Goal: Task Accomplishment & Management: Complete application form

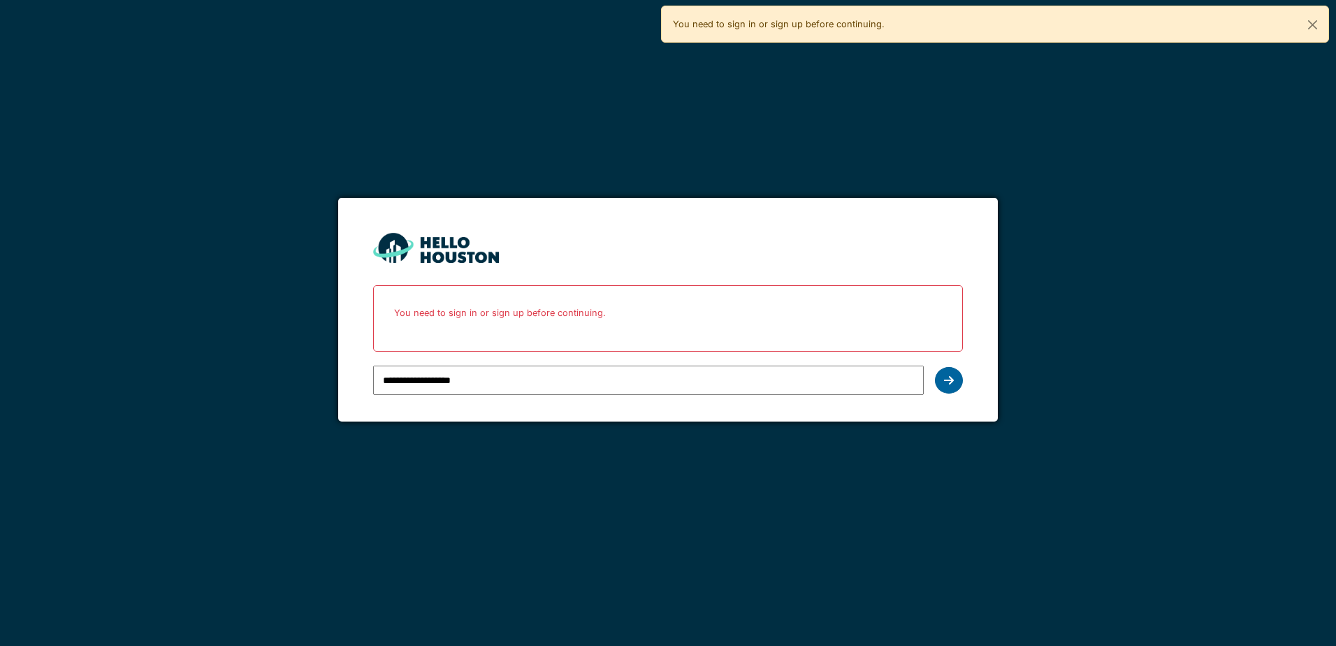
click at [946, 375] on icon at bounding box center [949, 380] width 10 height 11
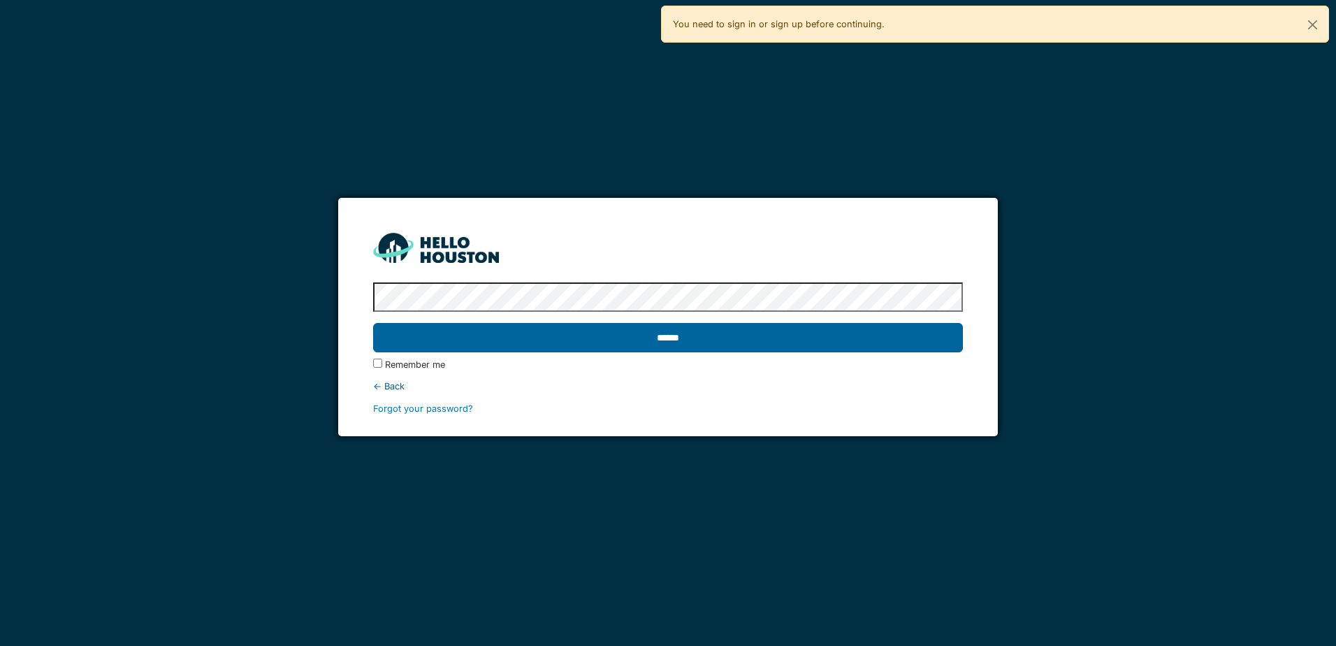
click at [492, 335] on input "******" at bounding box center [667, 337] width 589 height 29
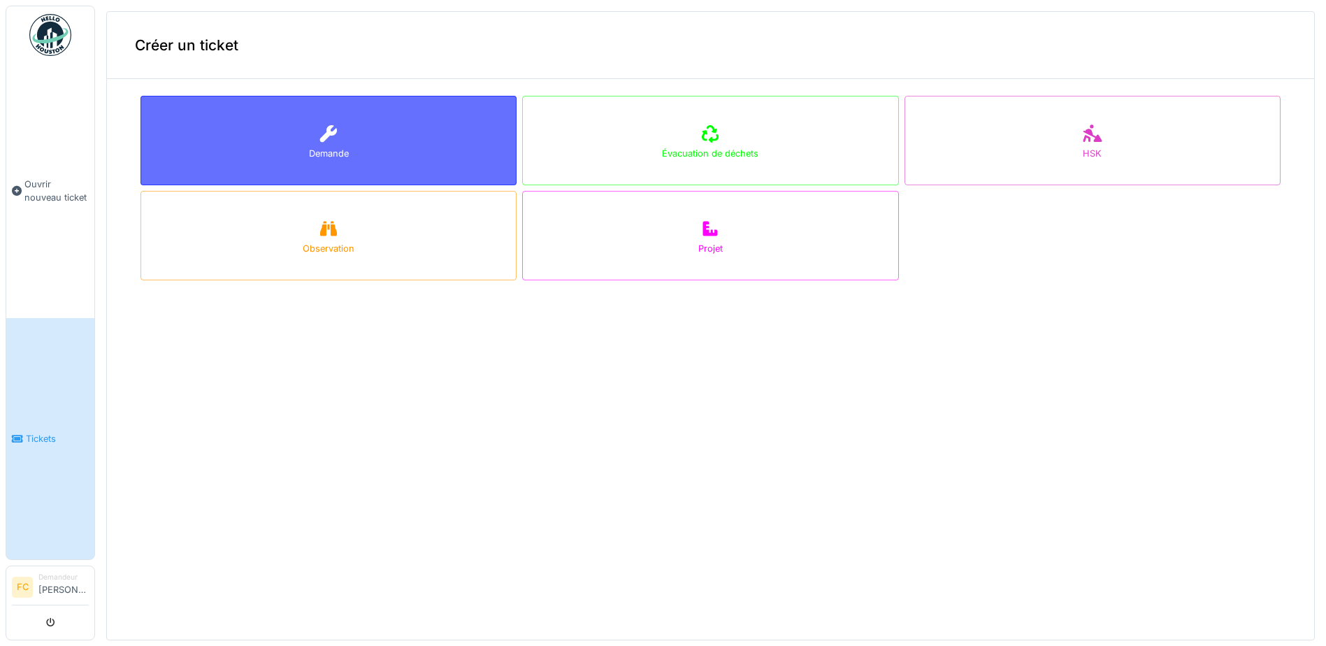
click at [311, 133] on div "Demande" at bounding box center [328, 140] width 376 height 89
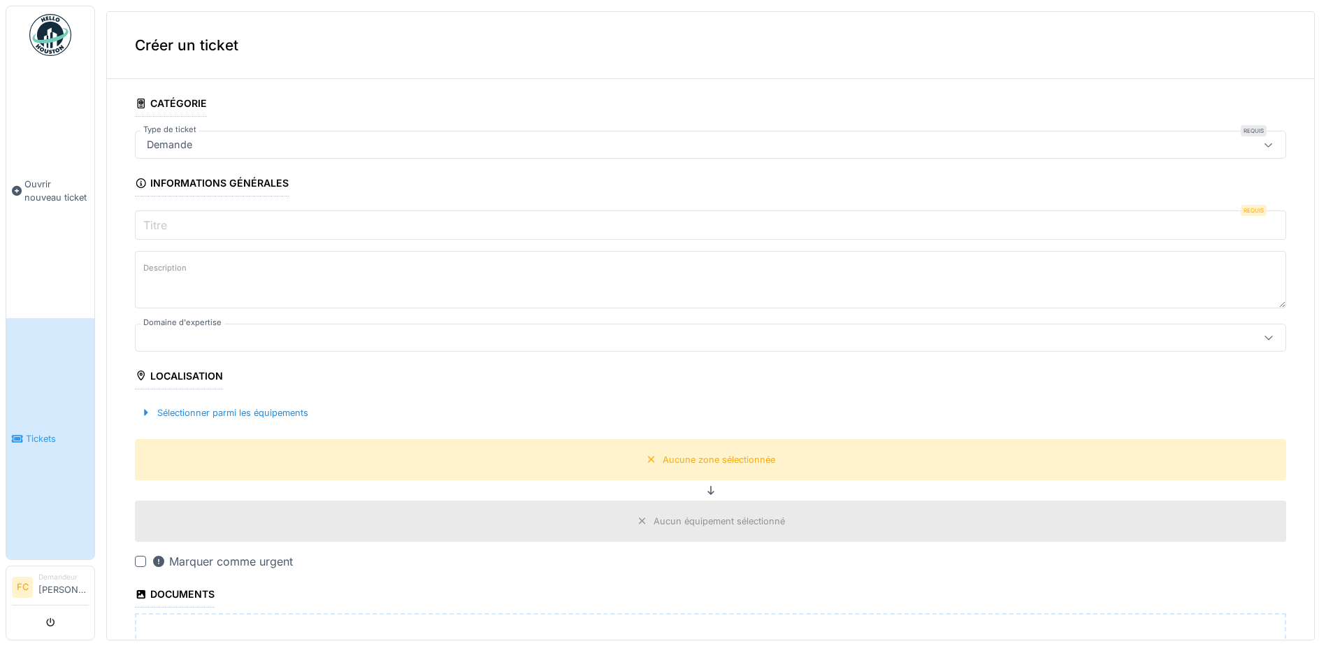
scroll to position [70, 0]
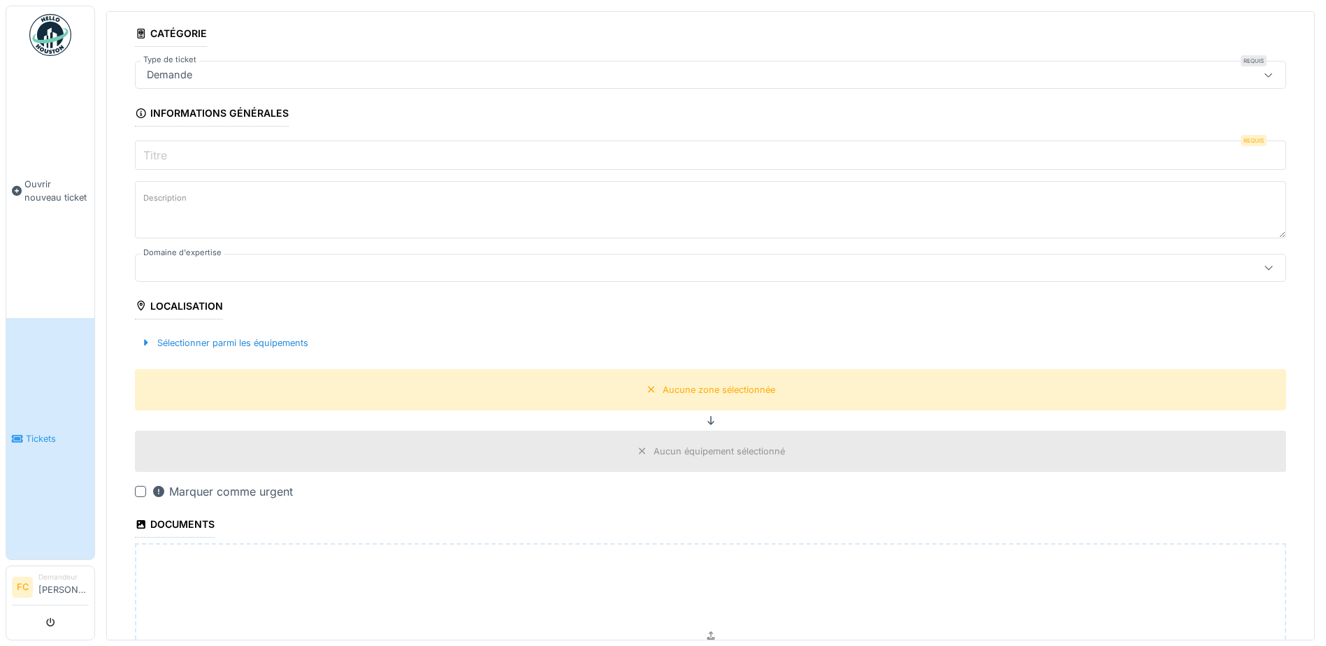
click at [140, 496] on div at bounding box center [140, 491] width 11 height 11
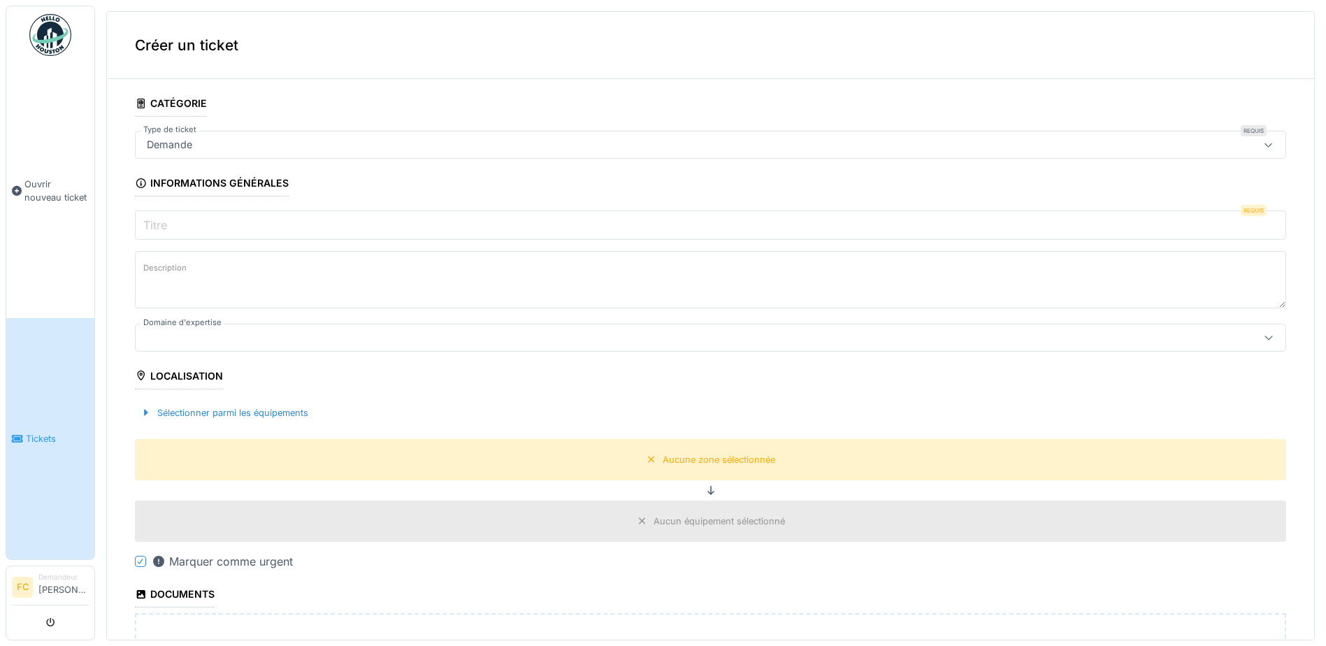
click at [248, 145] on div "Demande" at bounding box center [647, 144] width 1013 height 15
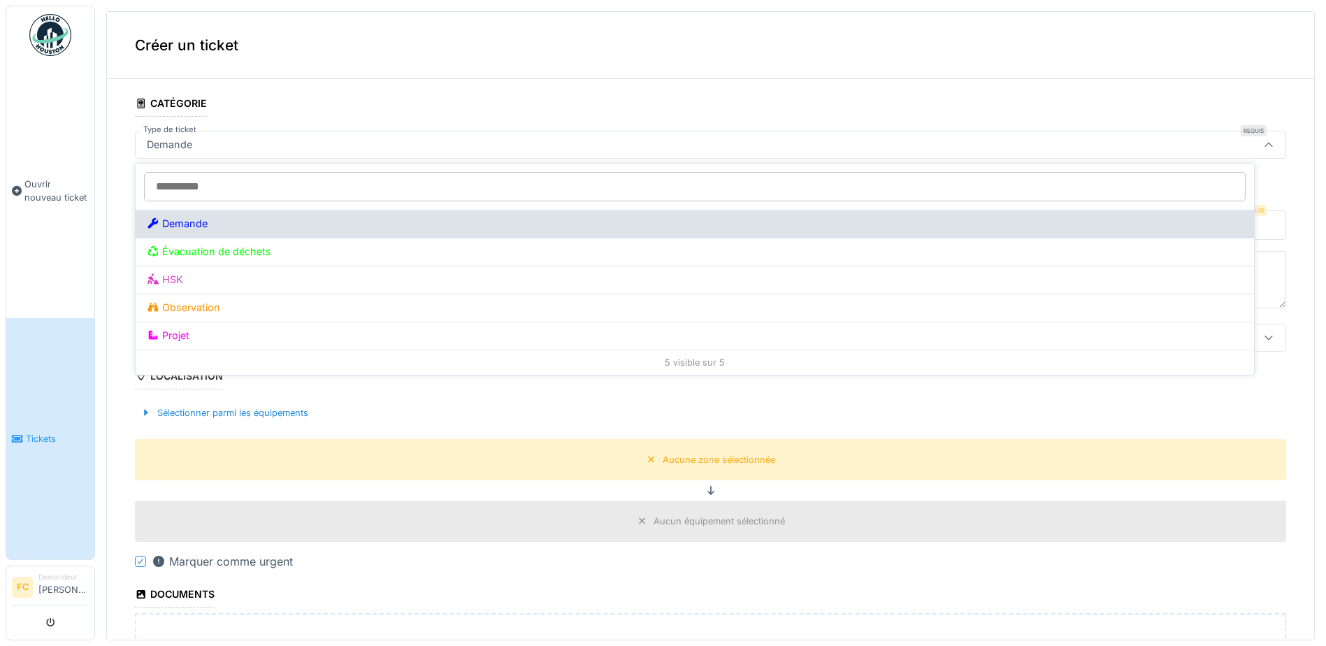
click at [263, 220] on div "Demande" at bounding box center [695, 223] width 1096 height 15
click at [231, 229] on div "Demande" at bounding box center [695, 223] width 1096 height 15
click at [264, 228] on div "Demande" at bounding box center [695, 223] width 1096 height 15
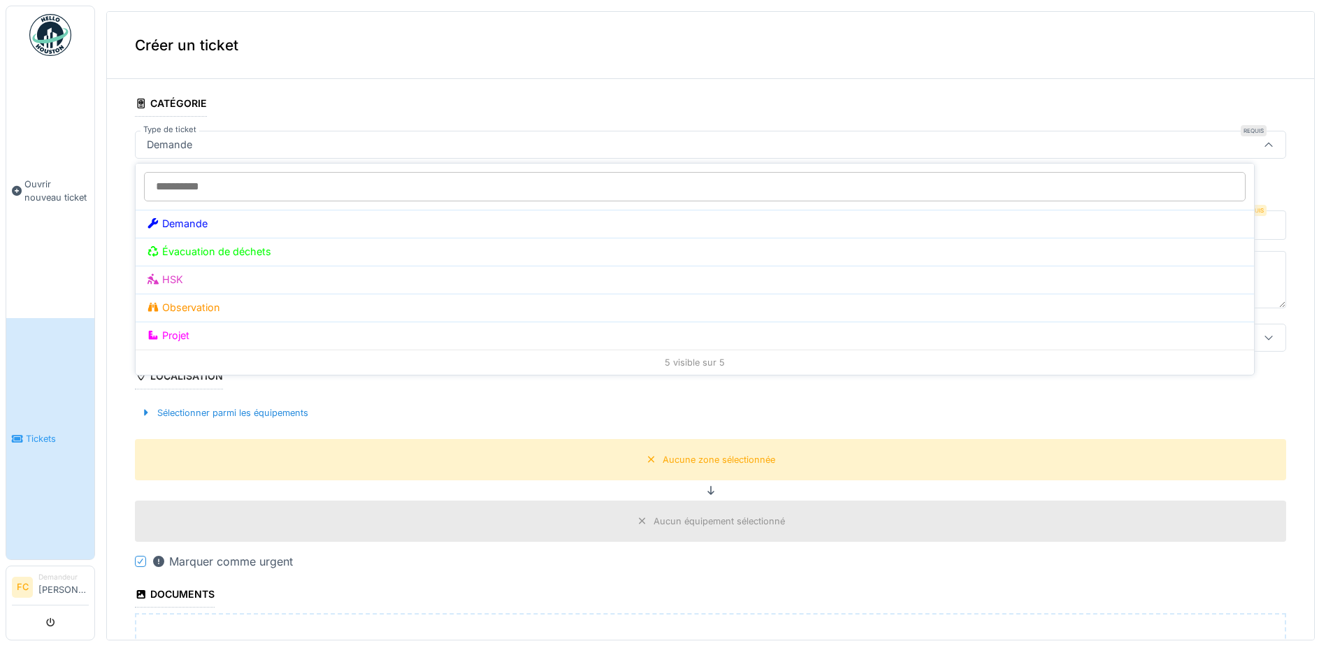
click at [442, 414] on div "Sélectionner parmi les équipements" at bounding box center [710, 412] width 1151 height 41
click at [238, 228] on input "Titre" at bounding box center [710, 224] width 1151 height 29
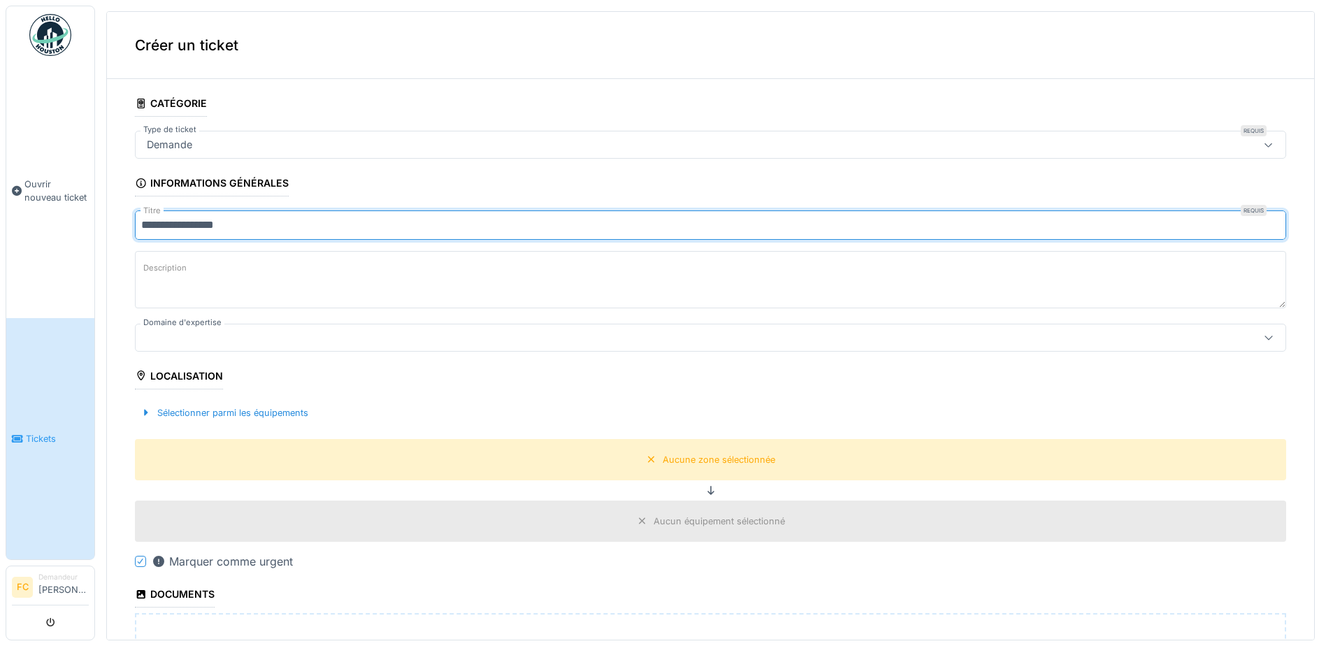
type input "**********"
click at [342, 276] on textarea "Description" at bounding box center [710, 279] width 1151 height 57
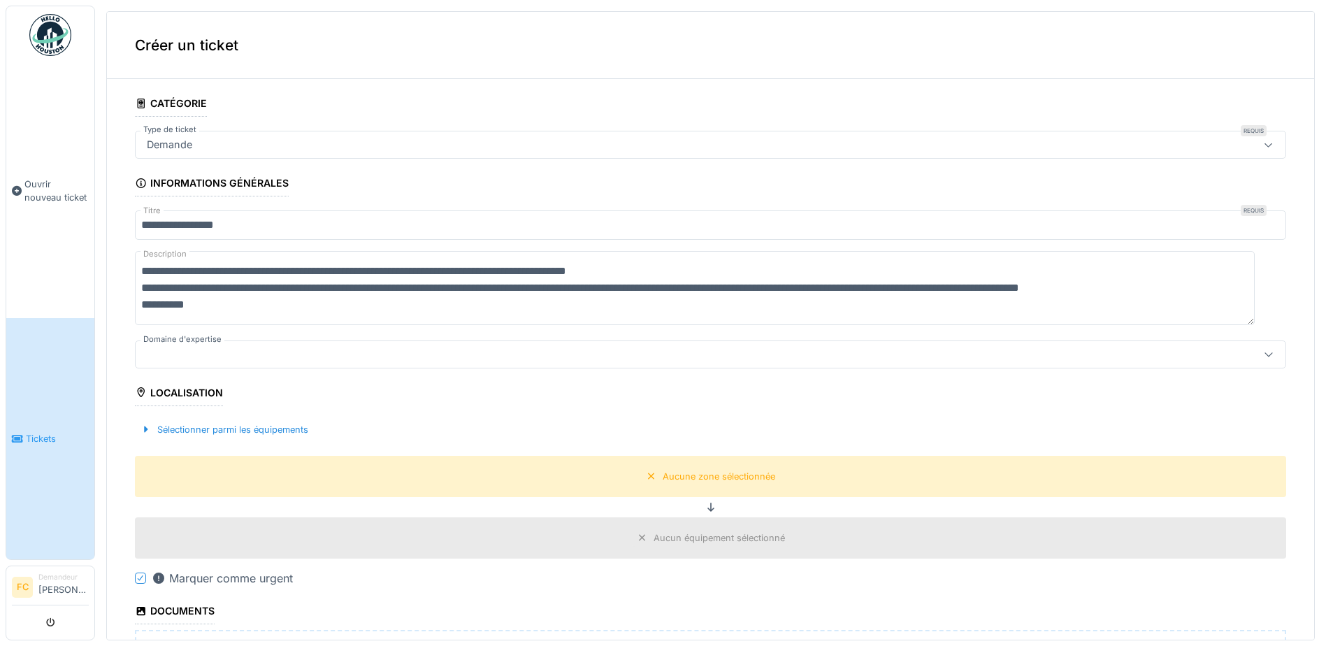
type textarea "**********"
click at [287, 357] on div at bounding box center [647, 354] width 1013 height 15
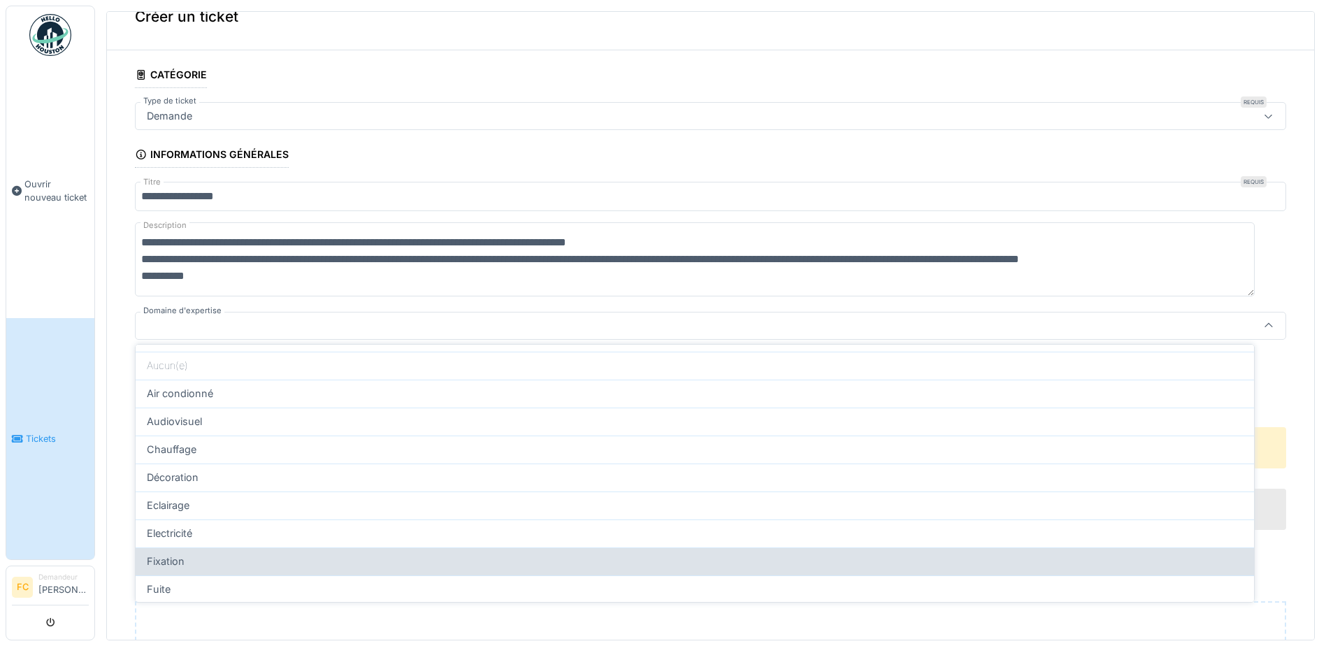
scroll to position [70, 0]
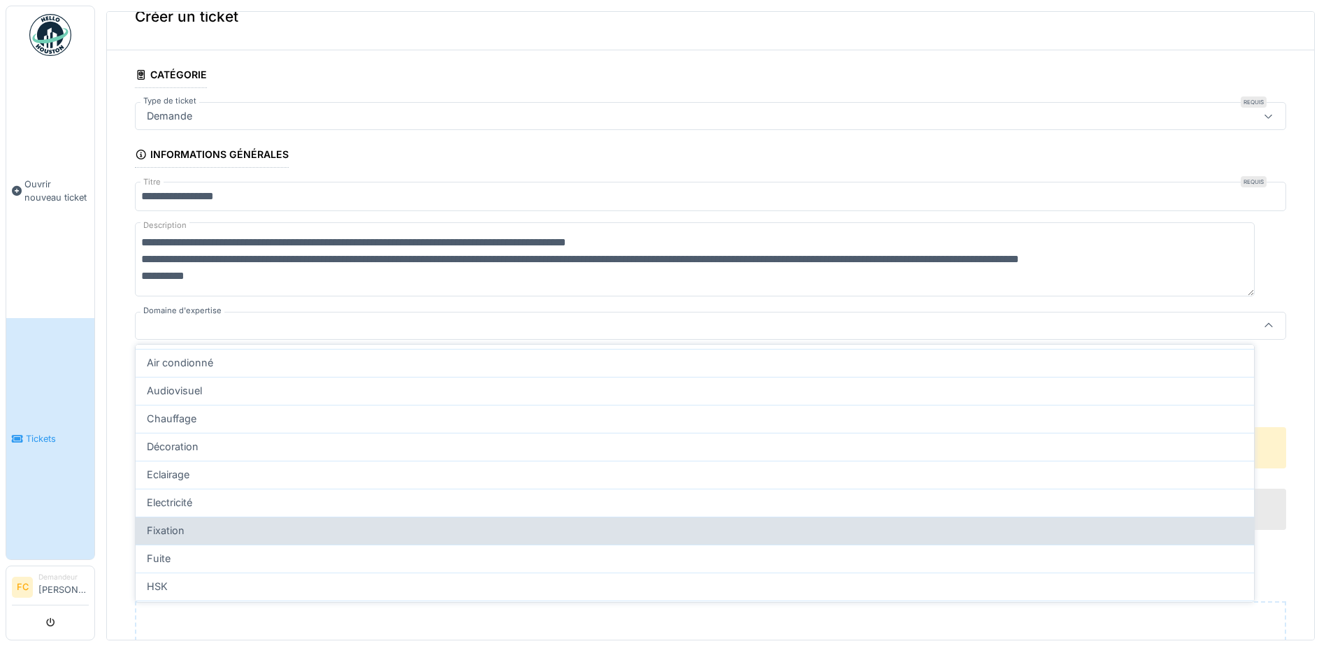
click at [203, 523] on div "Fixation" at bounding box center [695, 530] width 1096 height 15
type input "***"
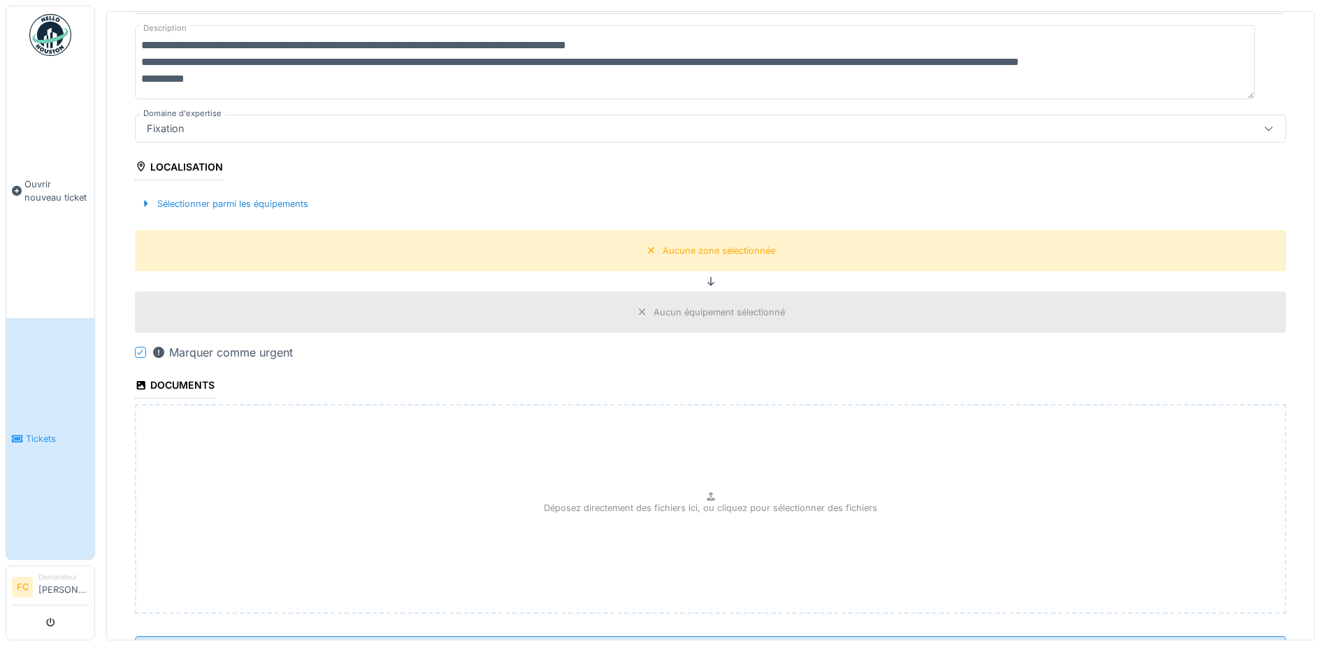
scroll to position [238, 0]
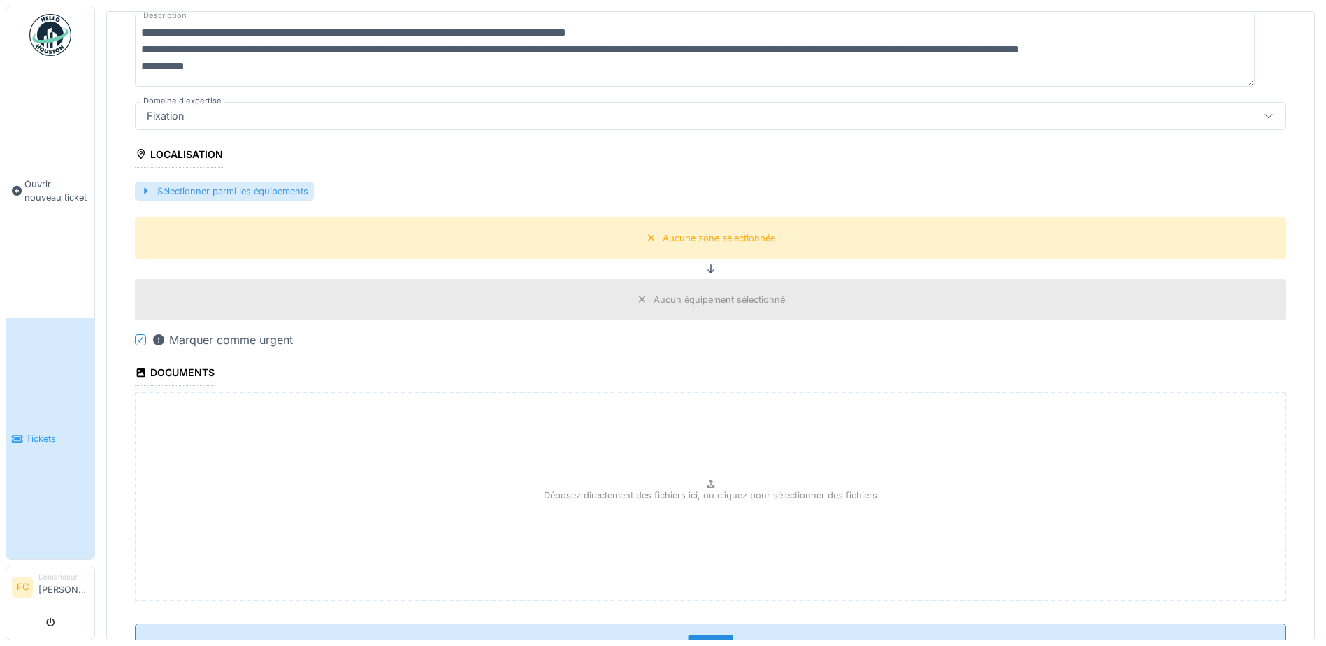
click at [244, 186] on div "Sélectionner parmi les équipements" at bounding box center [224, 191] width 179 height 19
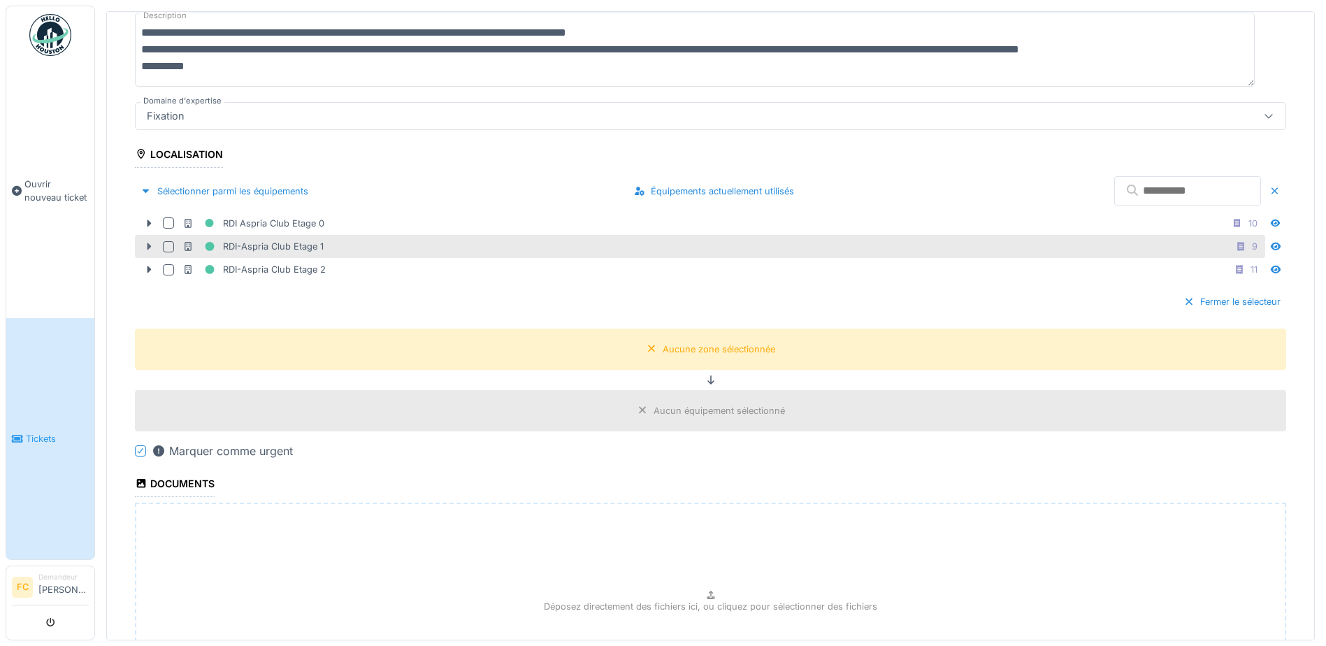
click at [142, 242] on div at bounding box center [149, 246] width 22 height 15
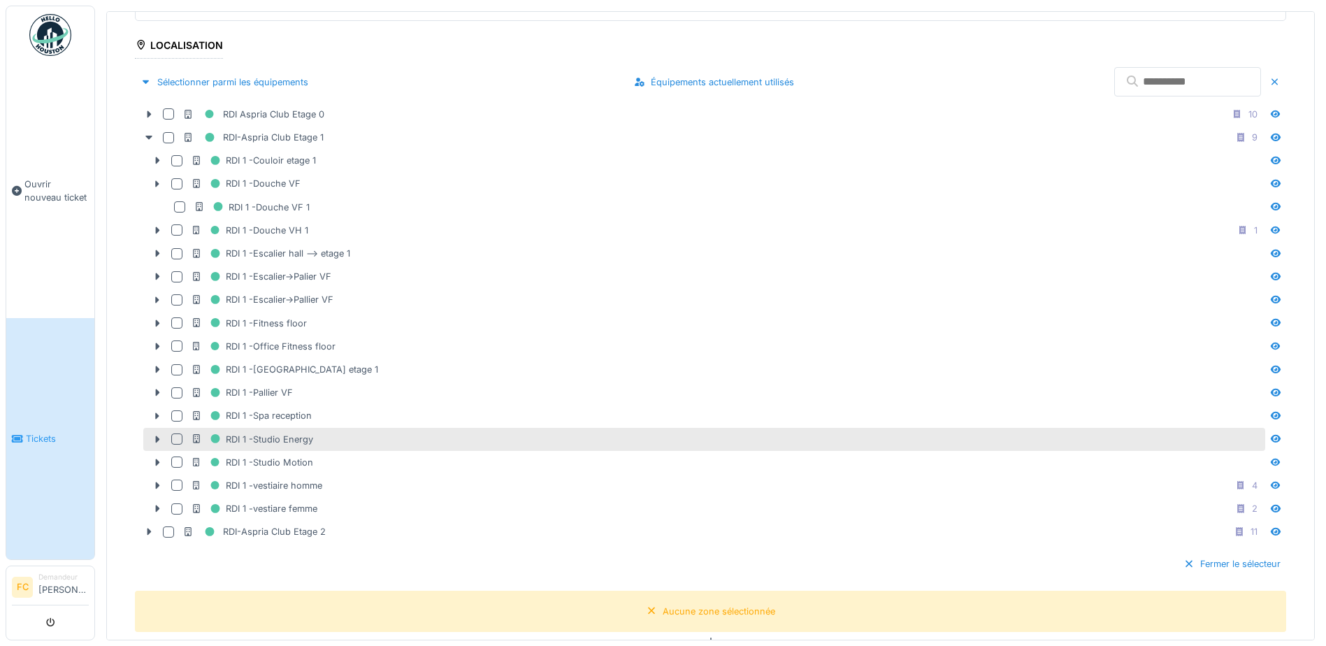
scroll to position [378, 0]
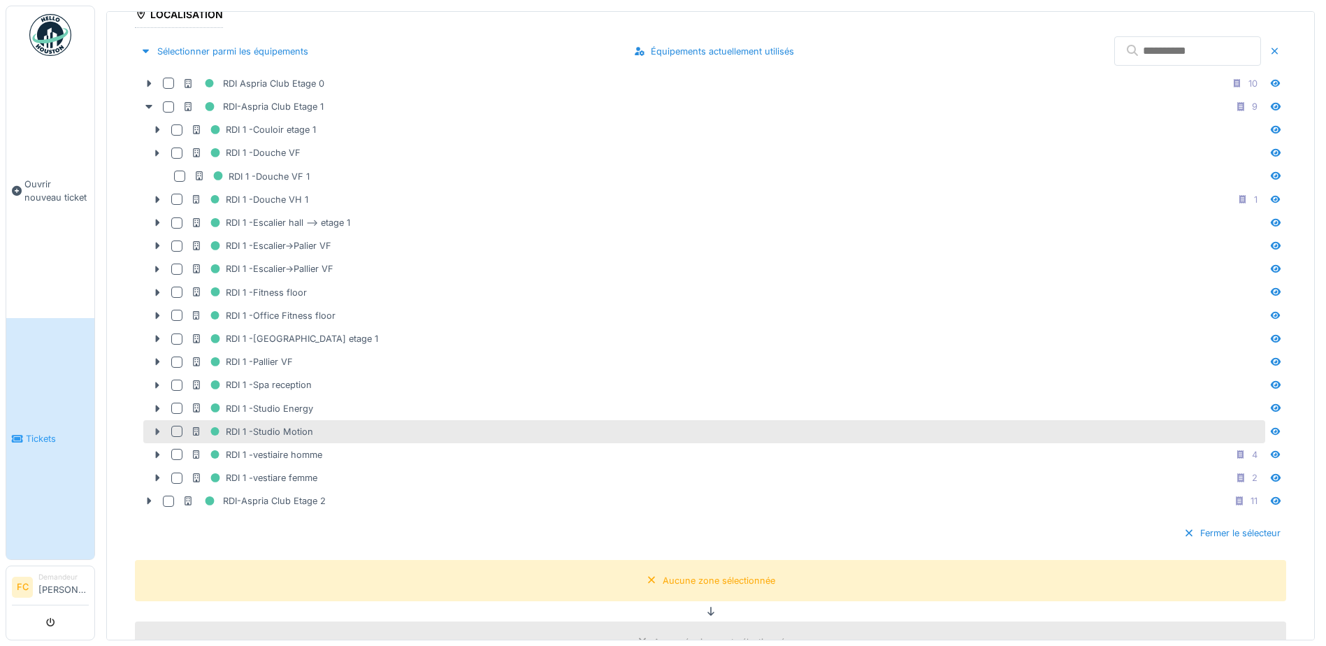
click at [159, 431] on icon at bounding box center [157, 431] width 11 height 9
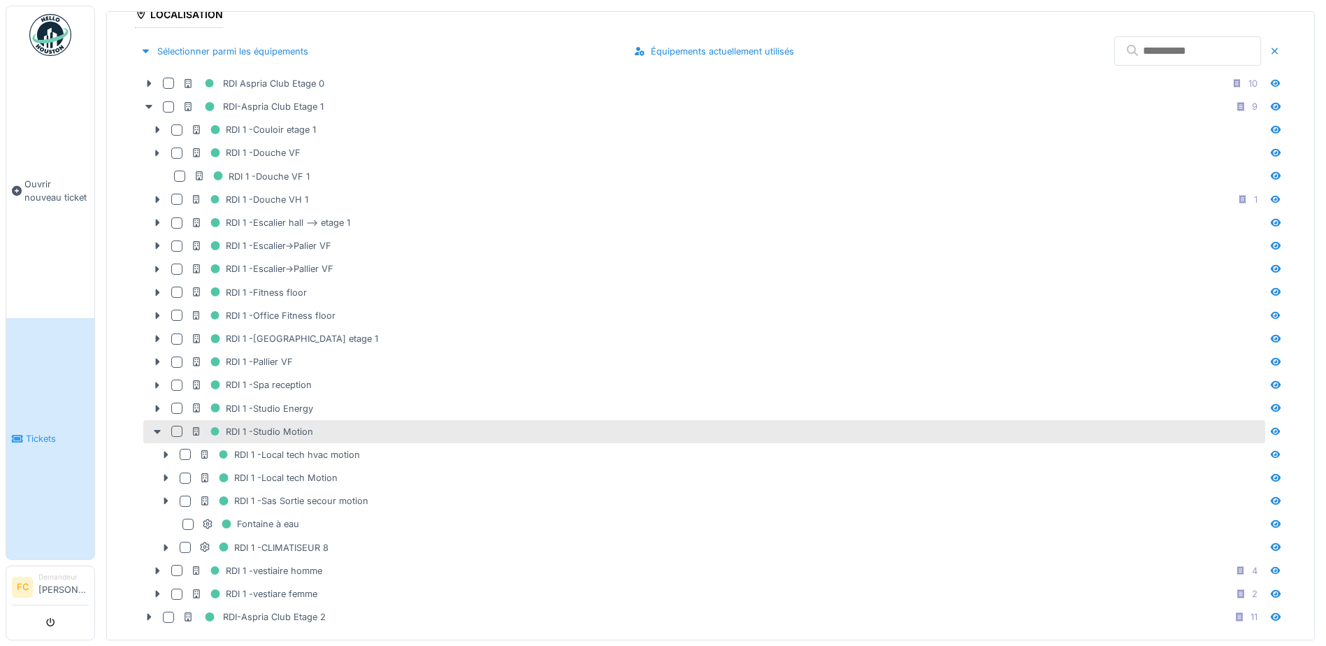
click at [178, 426] on div at bounding box center [176, 431] width 11 height 11
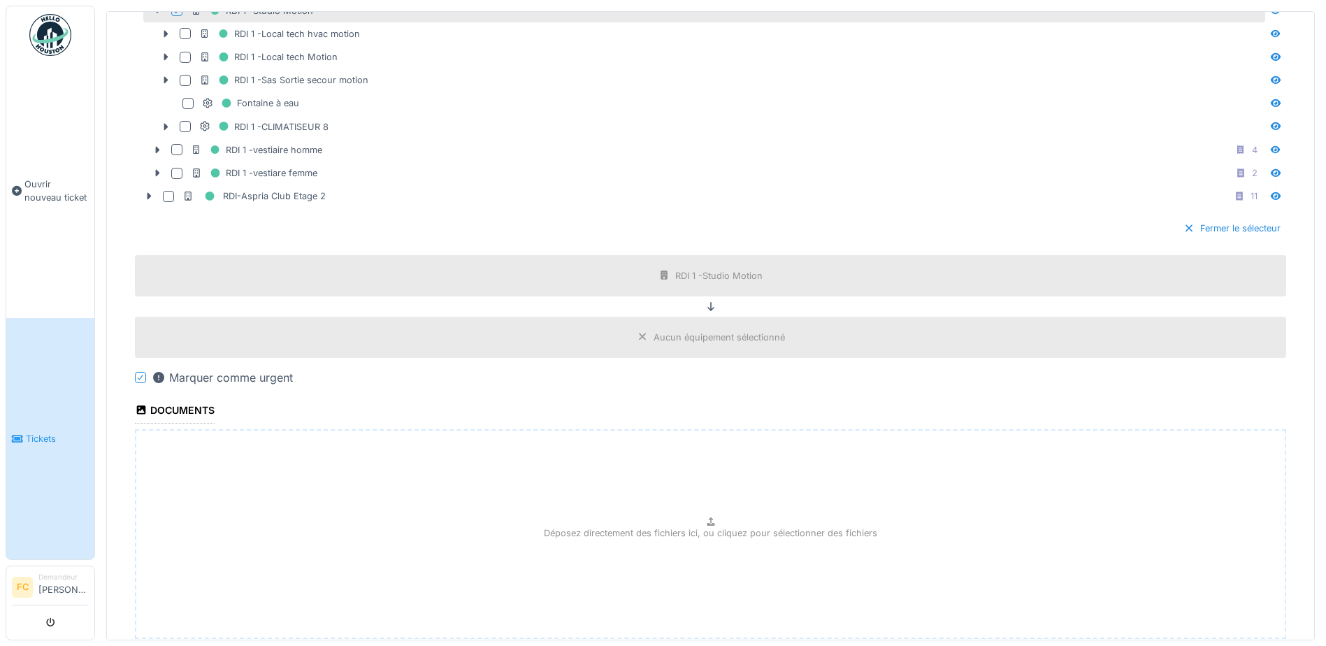
scroll to position [867, 0]
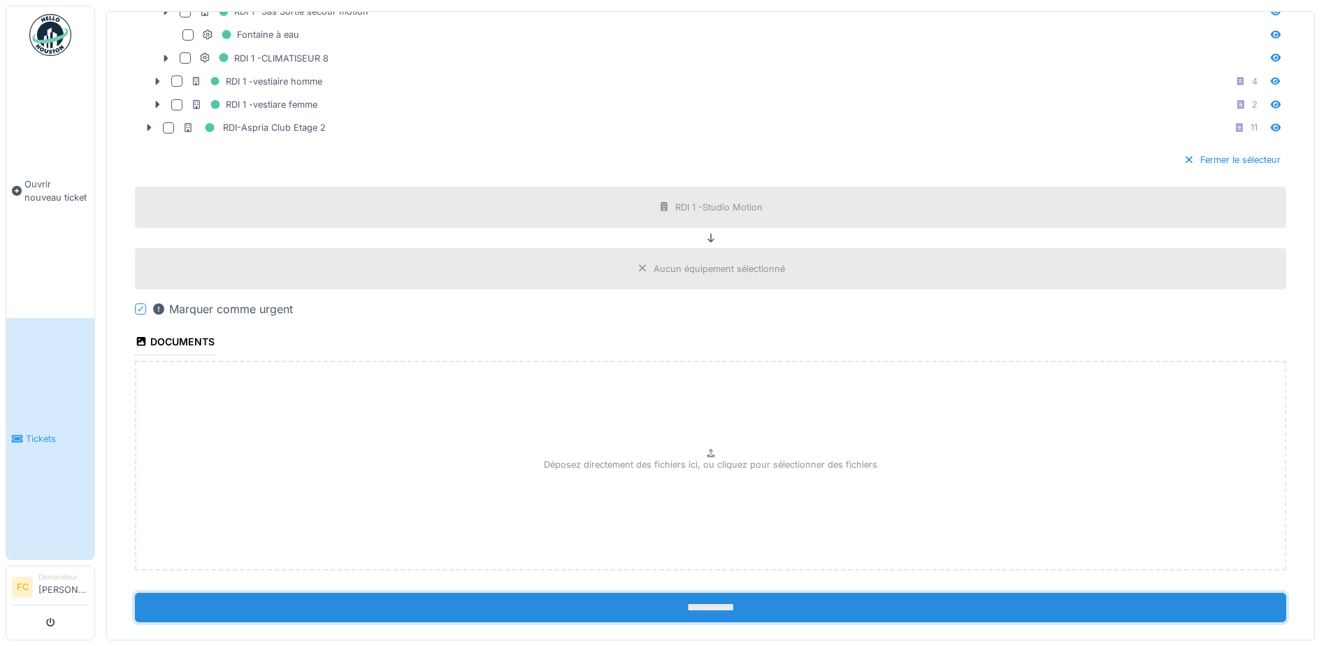
click at [653, 598] on input "**********" at bounding box center [710, 607] width 1151 height 29
